Goal: Information Seeking & Learning: Find specific fact

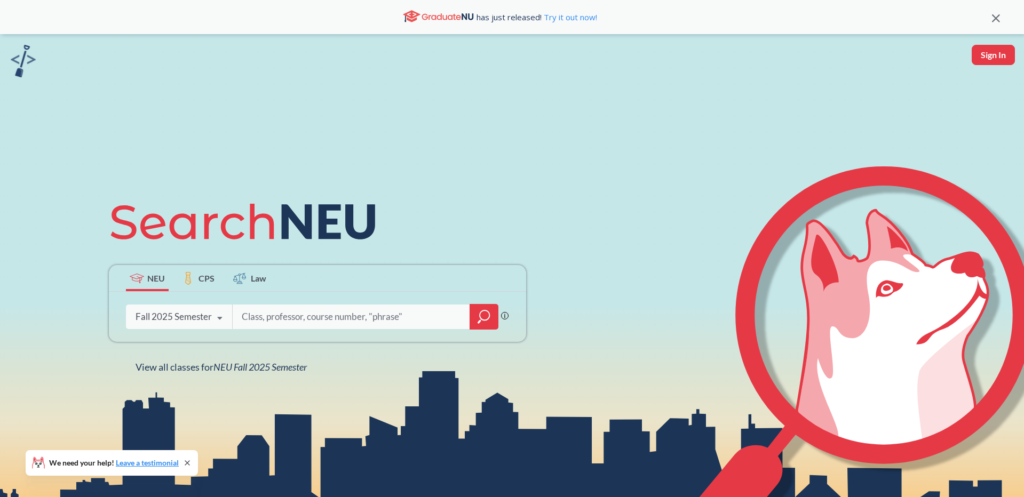
click at [281, 323] on input "search" at bounding box center [352, 317] width 222 height 22
type input "5010"
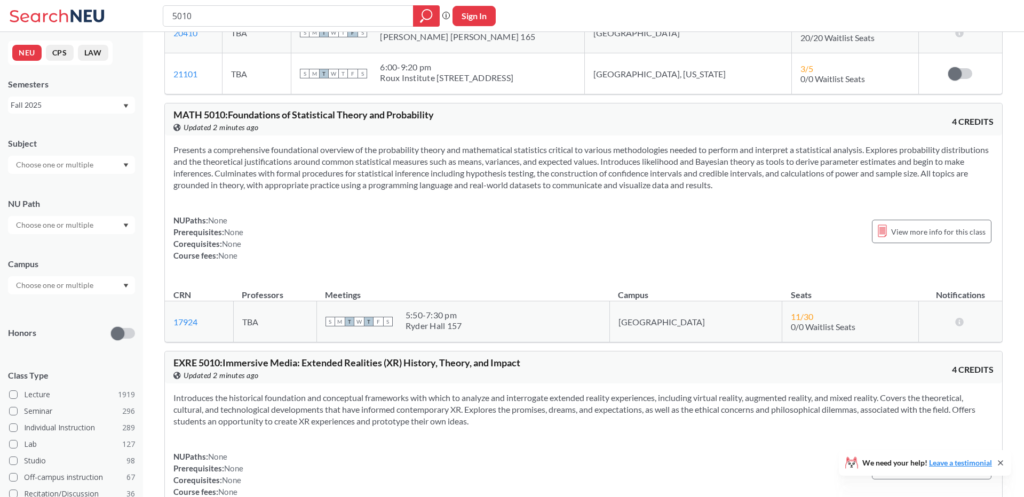
scroll to position [1937, 0]
drag, startPoint x: 215, startPoint y: 15, endPoint x: 151, endPoint y: 12, distance: 64.6
click at [154, 14] on div "5010 Phrase search guarantees the exact search appears in the results. Ex. If y…" at bounding box center [512, 16] width 1024 height 32
type input "coop"
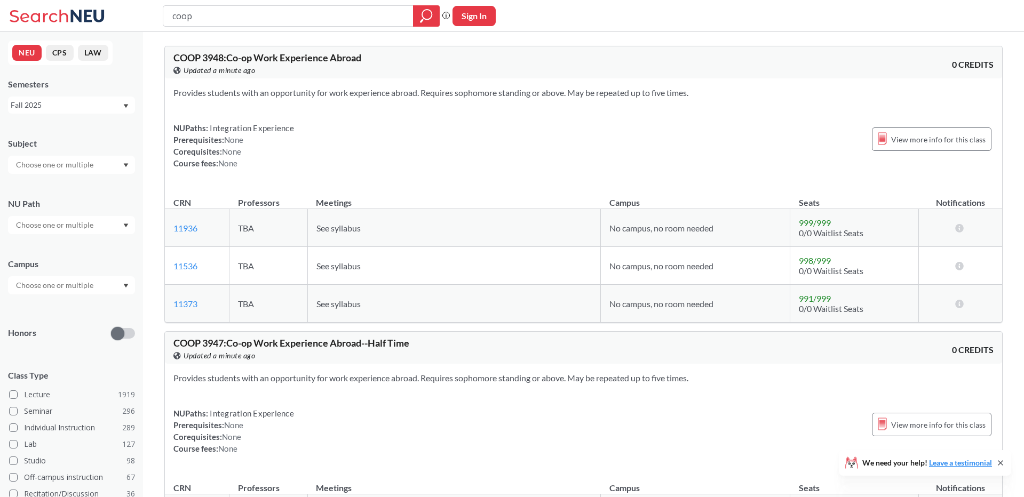
click at [181, 20] on input "coop" at bounding box center [288, 16] width 234 height 18
type input "co op"
click at [221, 18] on input "co op" at bounding box center [288, 16] width 234 height 18
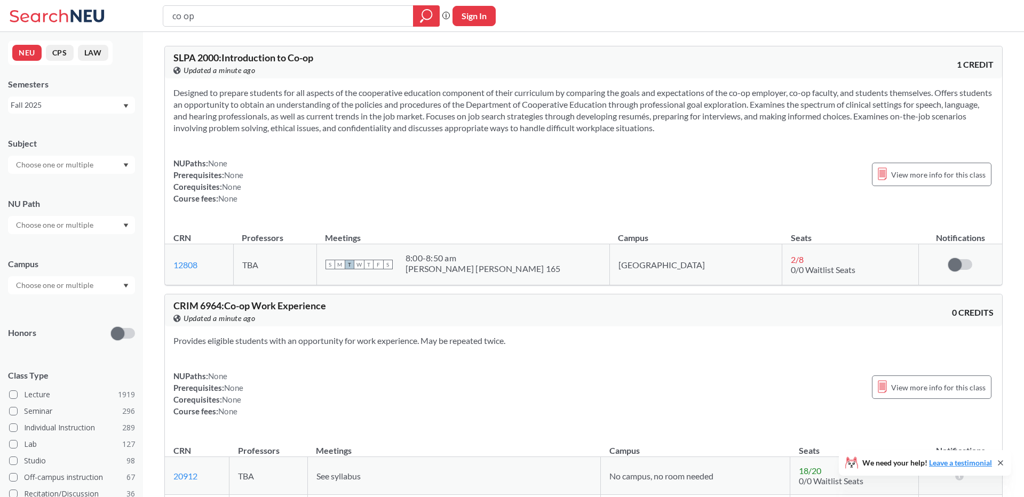
click at [185, 19] on input "co op" at bounding box center [288, 16] width 234 height 18
type input "co-\op"
drag, startPoint x: 234, startPoint y: 17, endPoint x: 139, endPoint y: 16, distance: 94.5
click at [139, 17] on div "co-\op Phrase search guarantees the exact search appears in the results. Ex. If…" at bounding box center [512, 16] width 1024 height 32
